Goal: Information Seeking & Learning: Learn about a topic

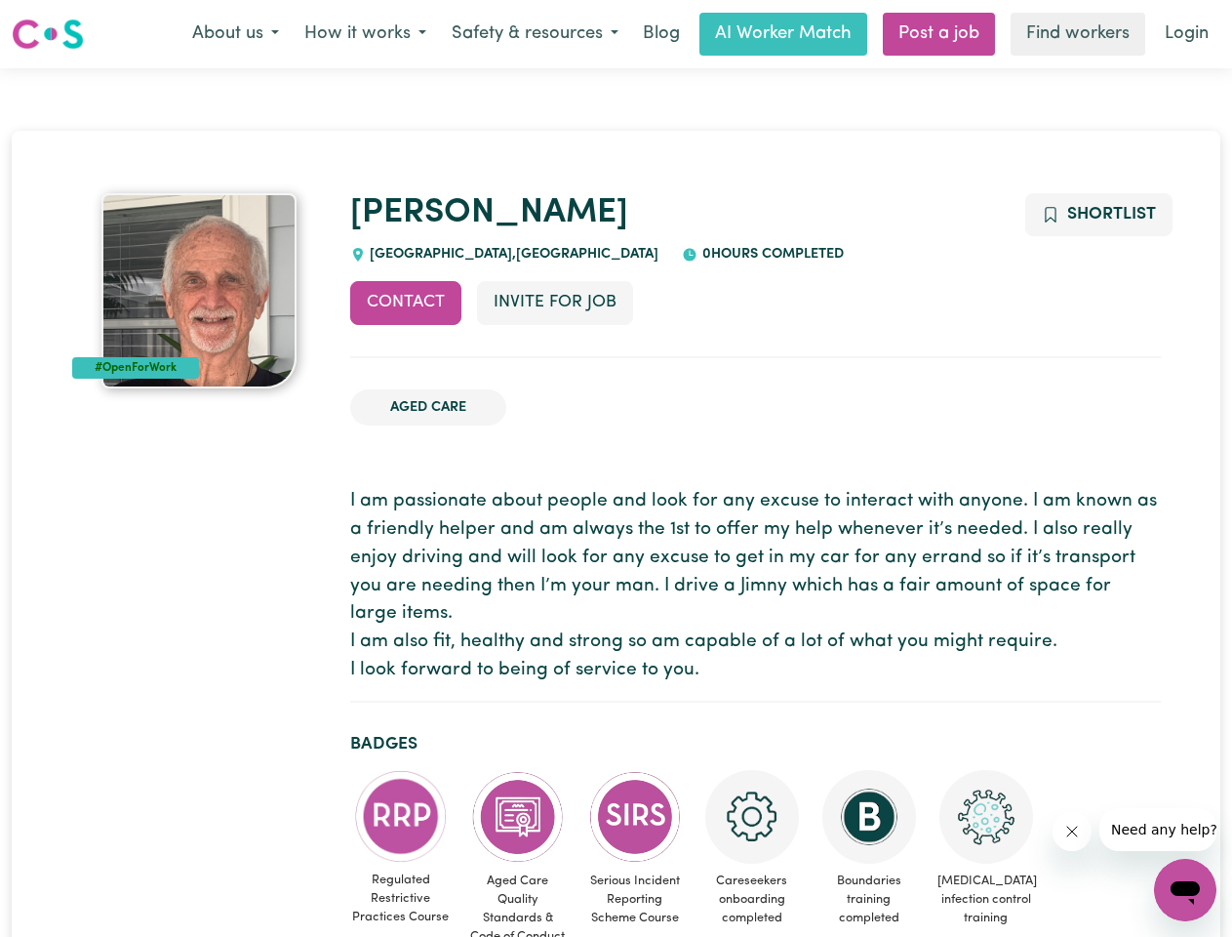
click at [235, 34] on button "About us" at bounding box center [236, 34] width 112 height 41
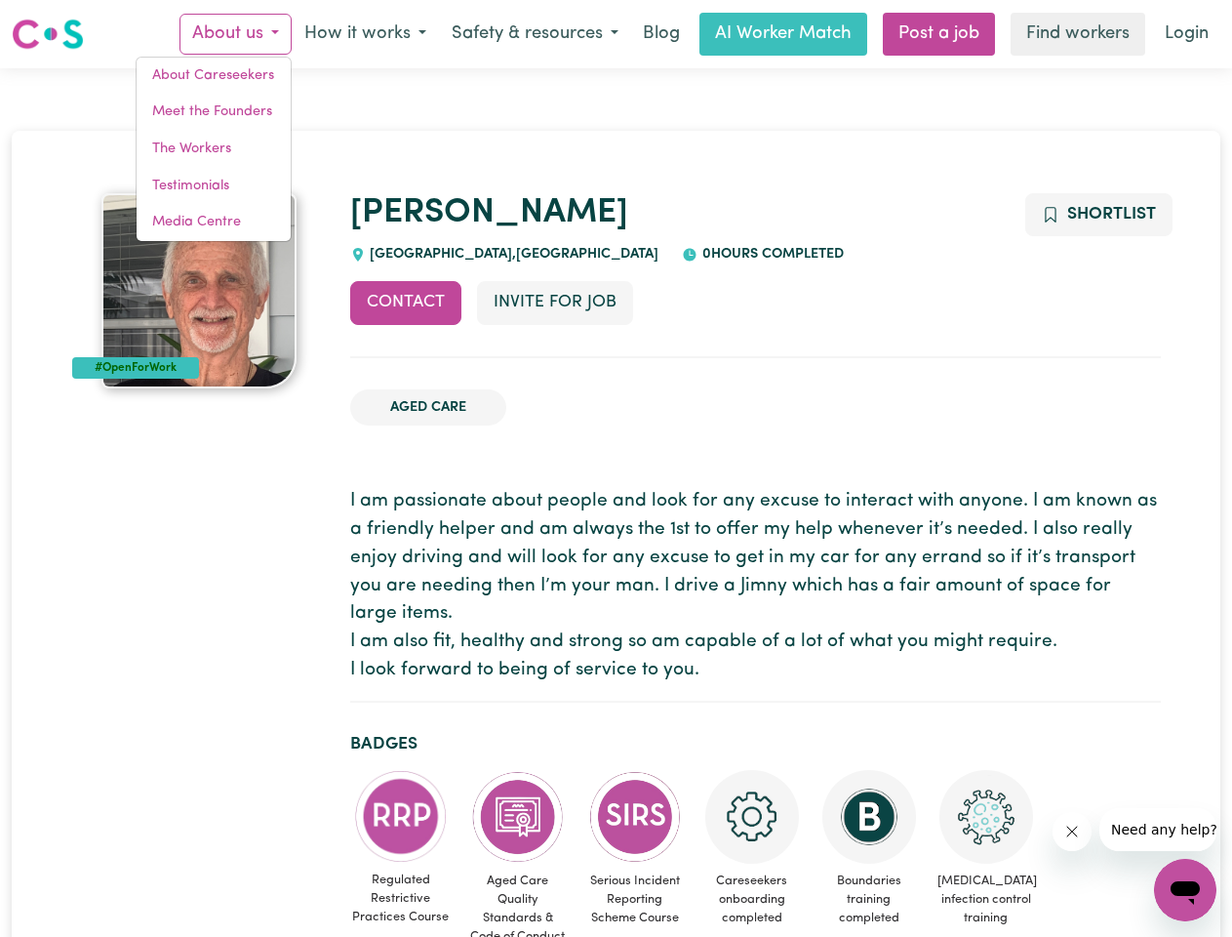
click at [364, 34] on button "How it works" at bounding box center [365, 34] width 147 height 41
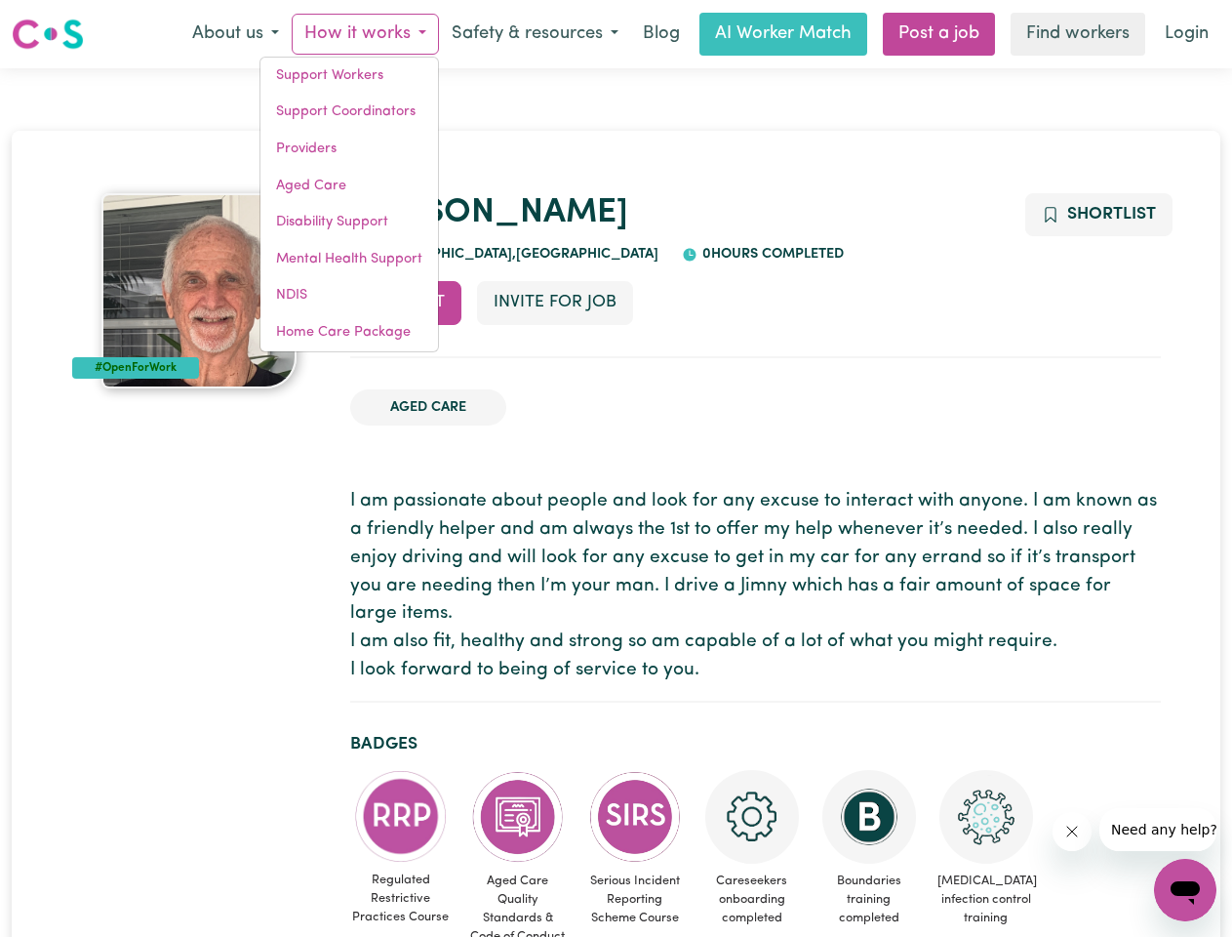
click at [534, 34] on button "Safety & resources" at bounding box center [535, 34] width 192 height 41
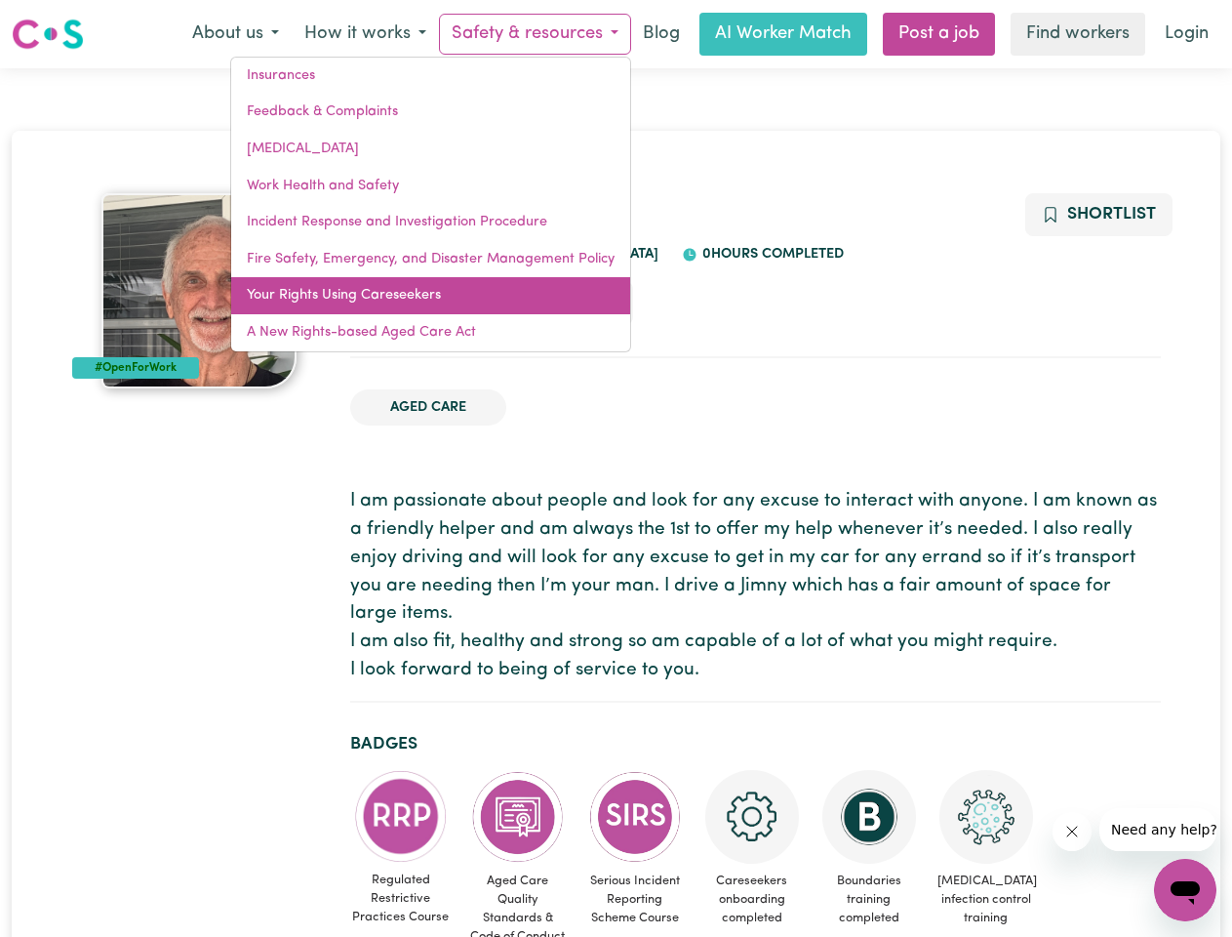
click at [406, 302] on link "Your Rights Using Careseekers" at bounding box center [430, 295] width 399 height 37
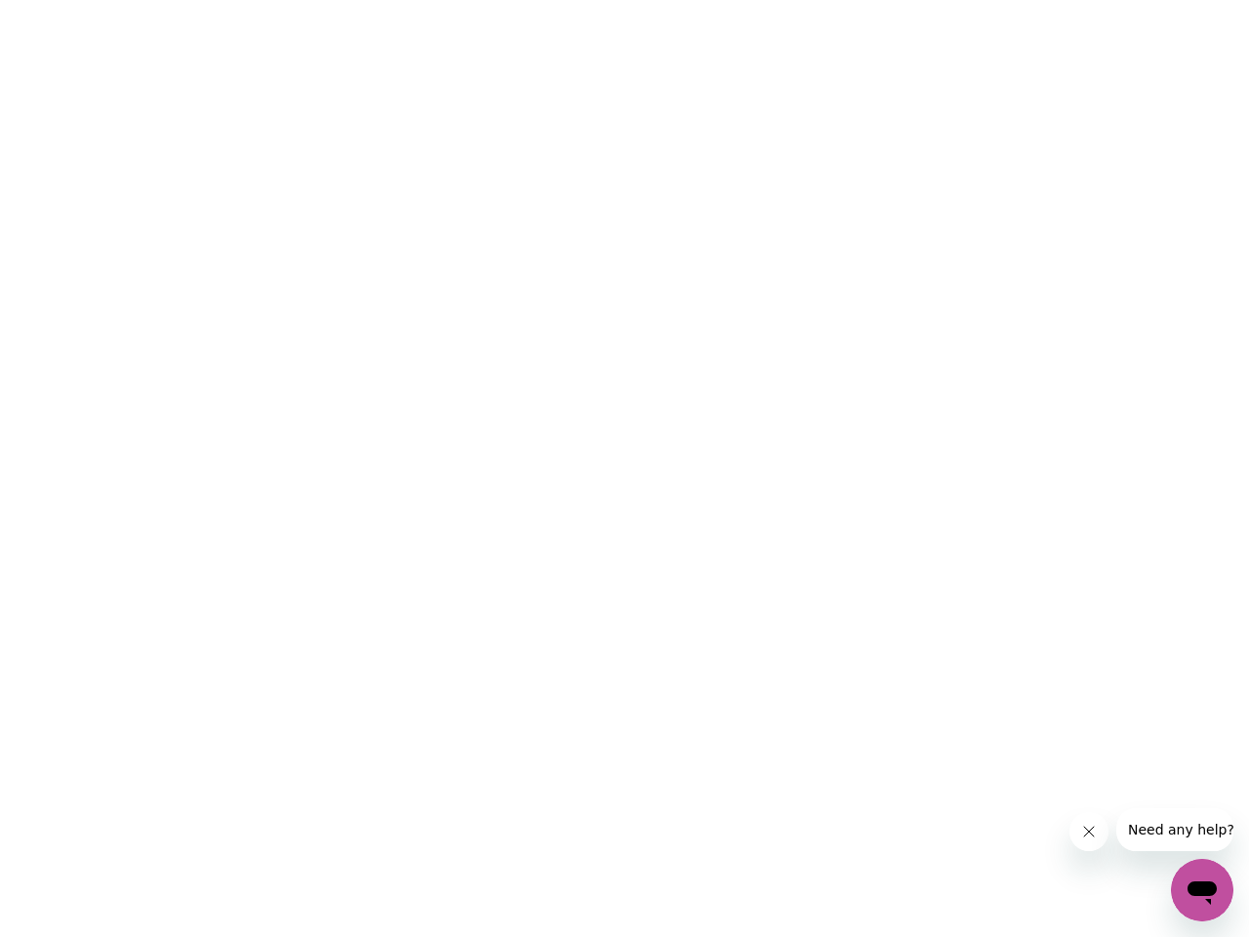
click at [554, 0] on html at bounding box center [624, 0] width 1249 height 0
click at [1098, 0] on html at bounding box center [624, 0] width 1249 height 0
click at [401, 0] on html at bounding box center [624, 0] width 1249 height 0
click at [518, 0] on html at bounding box center [624, 0] width 1249 height 0
